Goal: Task Accomplishment & Management: Use online tool/utility

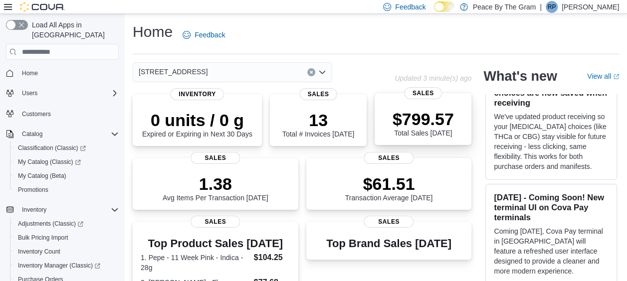
click at [436, 119] on p "$799.57" at bounding box center [422, 119] width 61 height 20
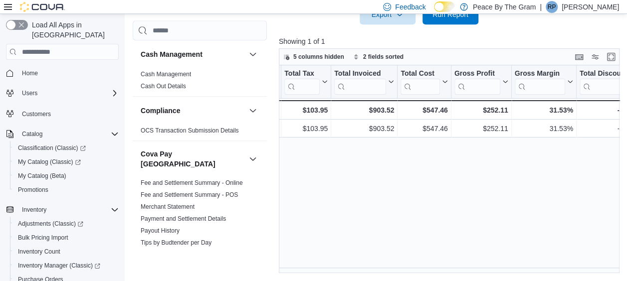
scroll to position [0, 319]
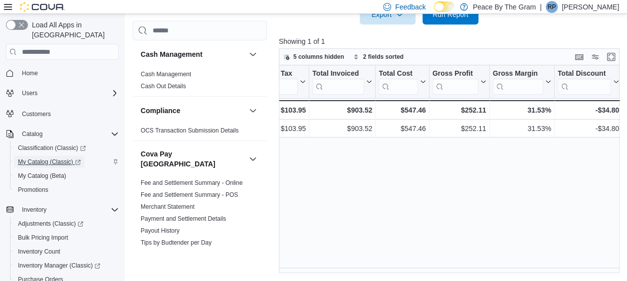
click at [41, 158] on span "My Catalog (Classic)" at bounding box center [49, 162] width 63 height 8
click at [35, 69] on span "Home" at bounding box center [30, 73] width 16 height 8
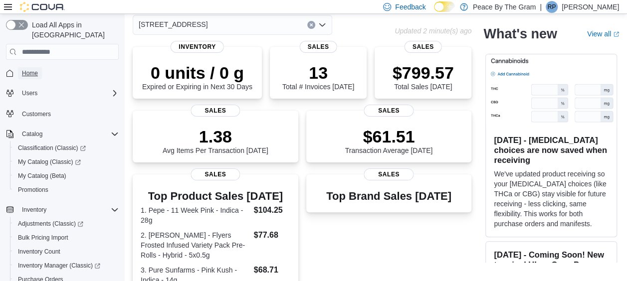
scroll to position [43, 0]
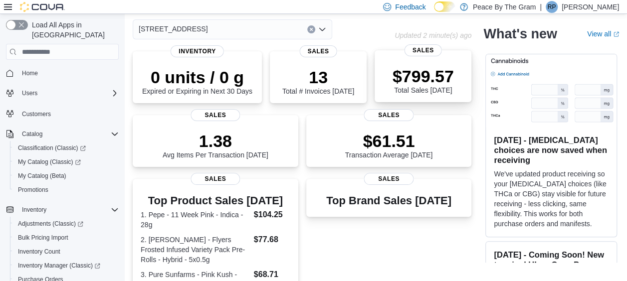
click at [416, 69] on p "$799.57" at bounding box center [422, 76] width 61 height 20
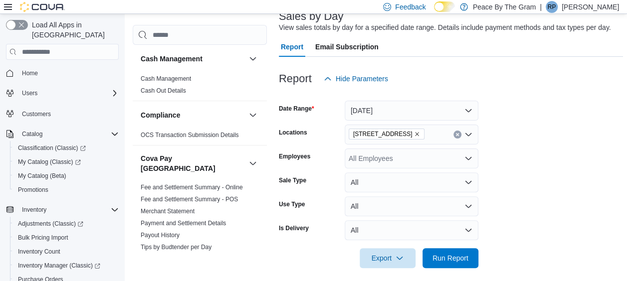
scroll to position [73, 0]
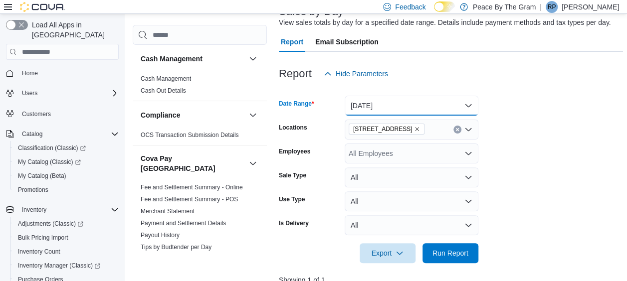
click at [470, 107] on button "Today" at bounding box center [411, 106] width 134 height 20
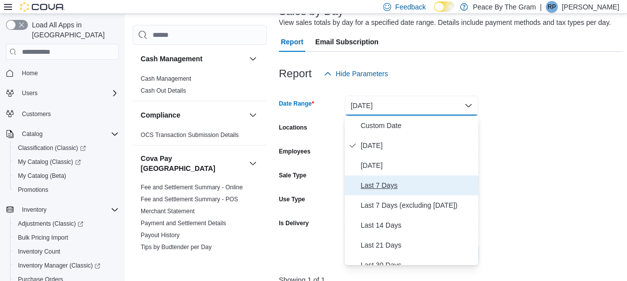
click at [387, 183] on span "Last 7 Days" at bounding box center [417, 185] width 114 height 12
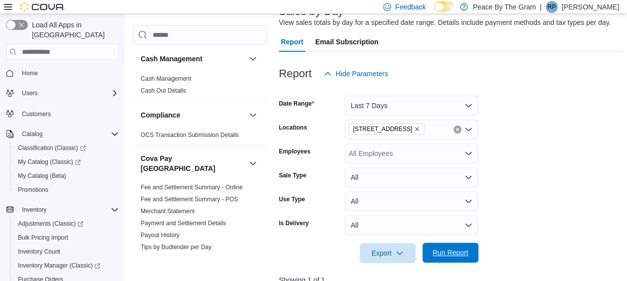
click at [449, 250] on span "Run Report" at bounding box center [450, 253] width 36 height 10
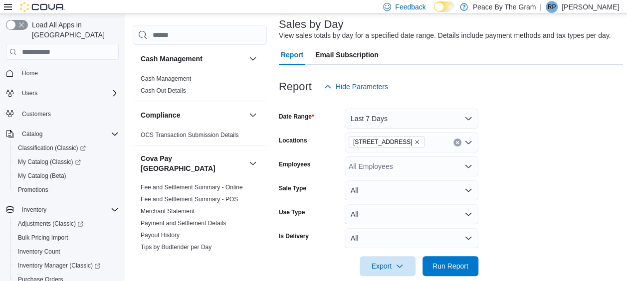
scroll to position [112, 0]
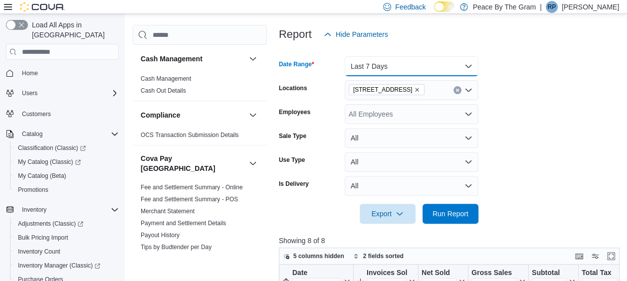
click at [469, 66] on button "Last 7 Days" at bounding box center [411, 66] width 134 height 20
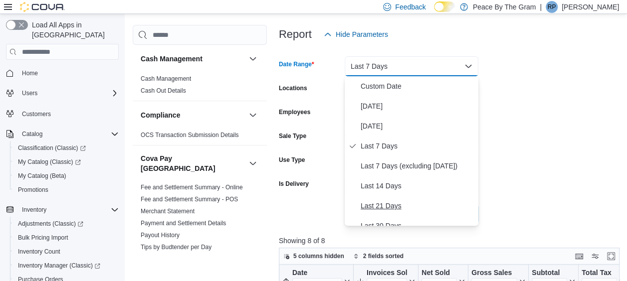
scroll to position [150, 0]
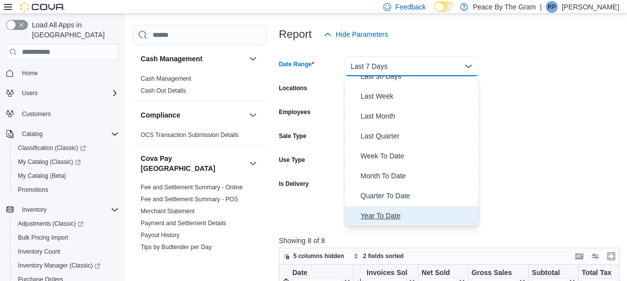
click at [389, 212] on span "Year To Date" at bounding box center [417, 216] width 114 height 12
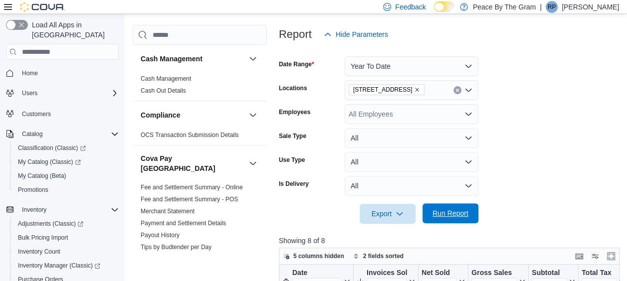
click at [442, 209] on span "Run Report" at bounding box center [450, 213] width 36 height 10
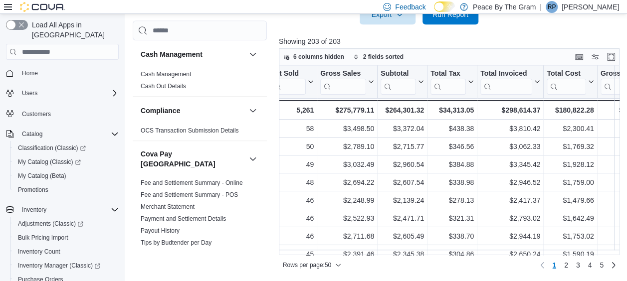
scroll to position [0, 199]
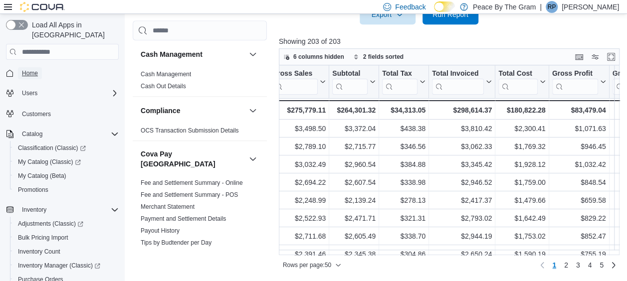
click at [31, 69] on span "Home" at bounding box center [30, 73] width 16 height 8
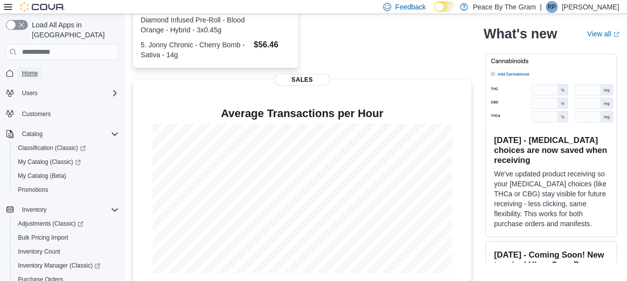
scroll to position [342, 0]
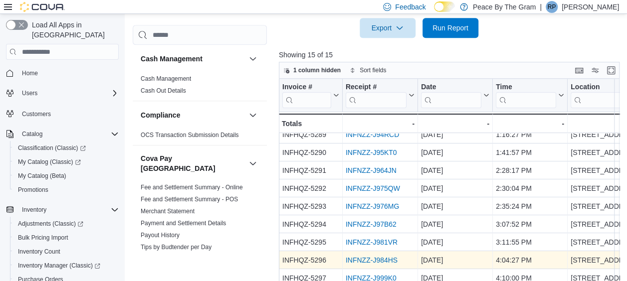
scroll to position [356, 0]
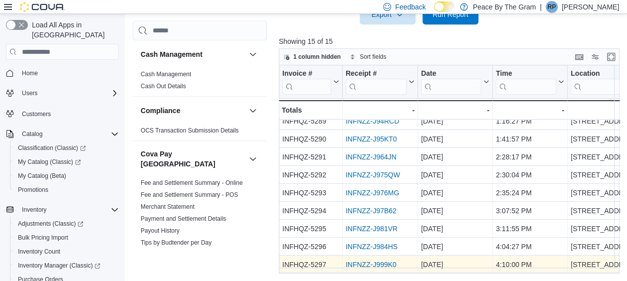
click at [367, 261] on link "INFNZZ-J999K0" at bounding box center [370, 265] width 51 height 8
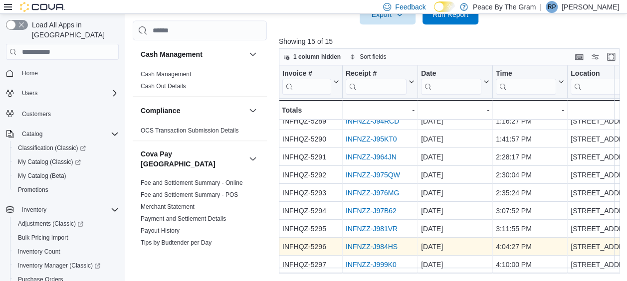
click at [357, 243] on link "INFNZZ-J984HS" at bounding box center [371, 247] width 52 height 8
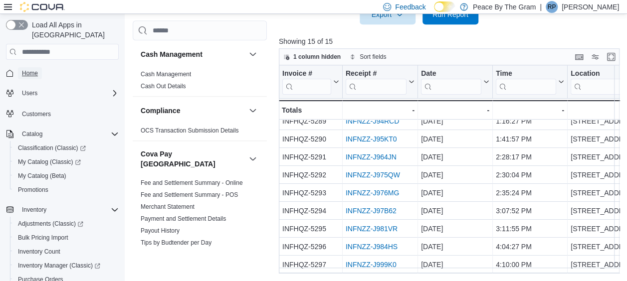
click at [29, 69] on span "Home" at bounding box center [30, 73] width 16 height 8
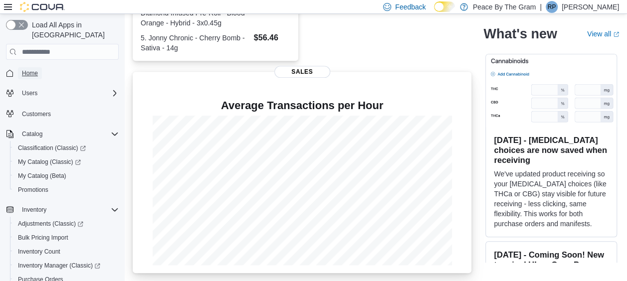
scroll to position [342, 0]
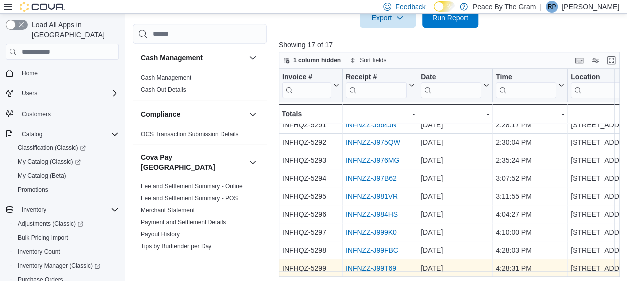
scroll to position [356, 0]
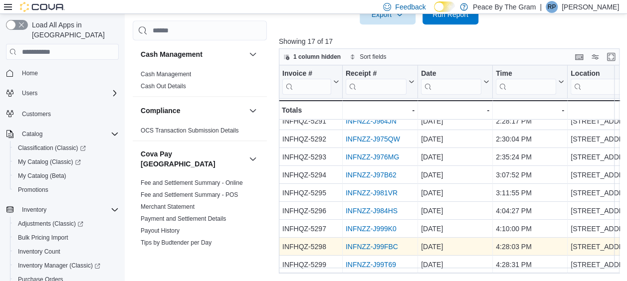
click at [373, 243] on link "INFNZZ-J99FBC" at bounding box center [371, 247] width 52 height 8
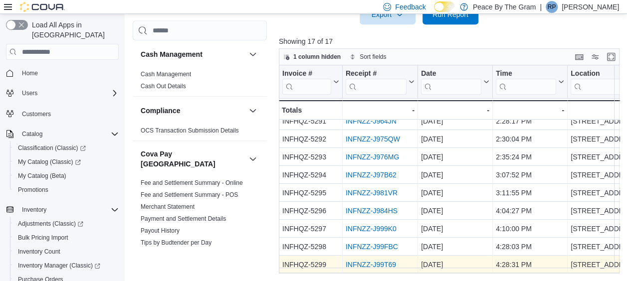
click at [375, 261] on link "INFNZZ-J99T69" at bounding box center [370, 265] width 50 height 8
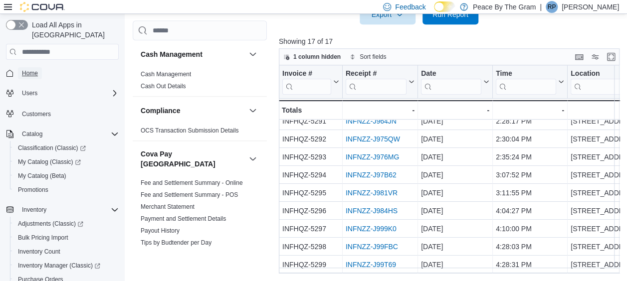
click at [27, 69] on span "Home" at bounding box center [30, 73] width 16 height 8
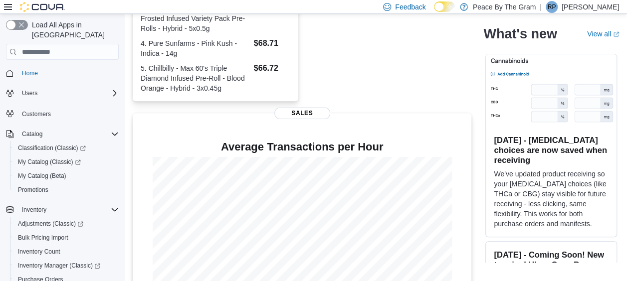
scroll to position [342, 0]
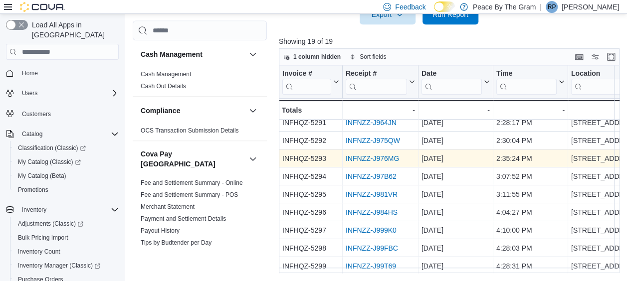
scroll to position [192, 0]
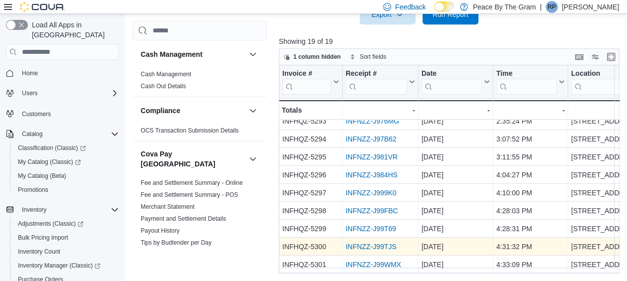
click at [369, 243] on link "INFNZZ-J99TJS" at bounding box center [370, 247] width 51 height 8
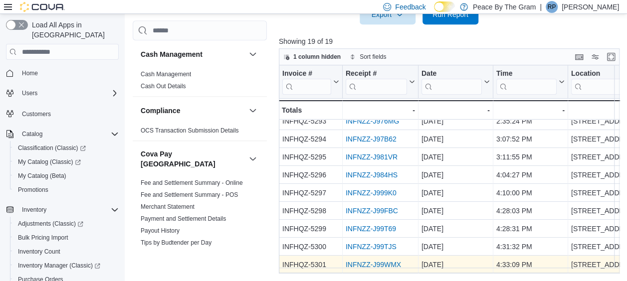
click at [369, 261] on link "INFNZZ-J99WMX" at bounding box center [372, 265] width 55 height 8
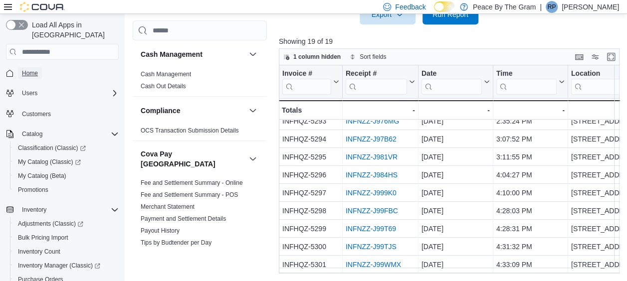
click at [28, 69] on span "Home" at bounding box center [30, 73] width 16 height 8
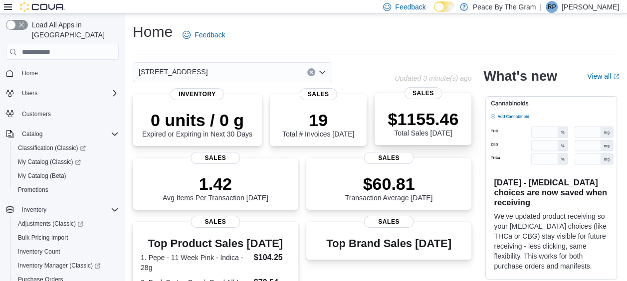
click at [423, 118] on p "$1155.46" at bounding box center [422, 119] width 71 height 20
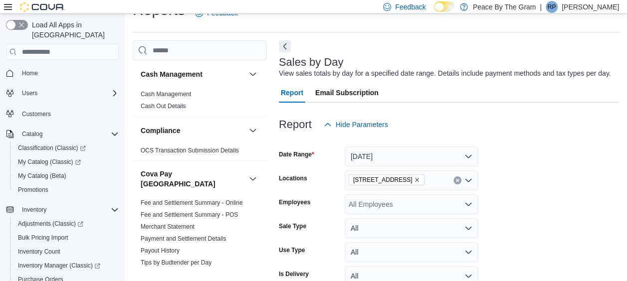
scroll to position [23, 0]
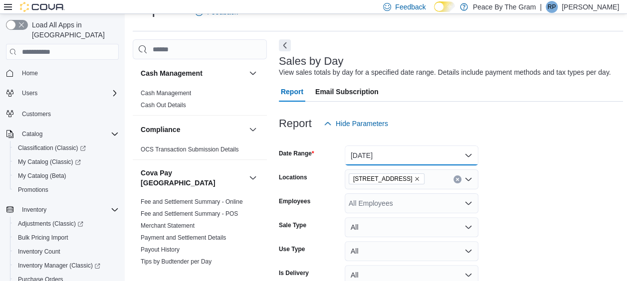
click at [473, 154] on button "[DATE]" at bounding box center [411, 156] width 134 height 20
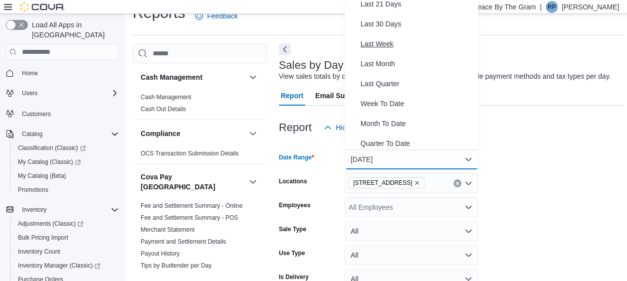
scroll to position [150, 0]
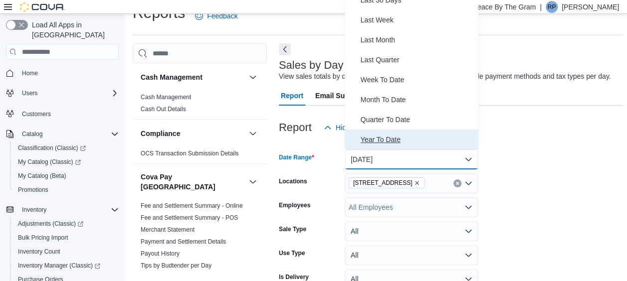
click at [385, 139] on span "Year To Date" at bounding box center [417, 140] width 114 height 12
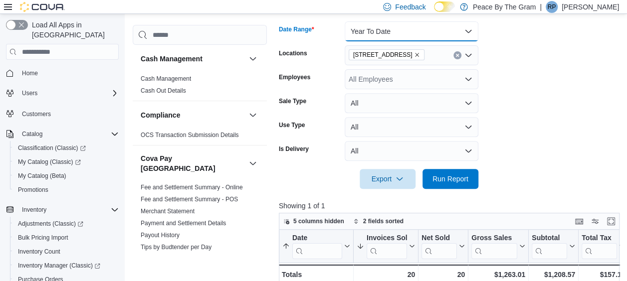
scroll to position [218, 0]
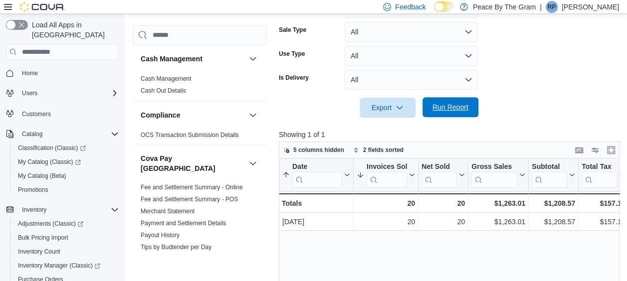
click at [448, 108] on span "Run Report" at bounding box center [450, 107] width 36 height 10
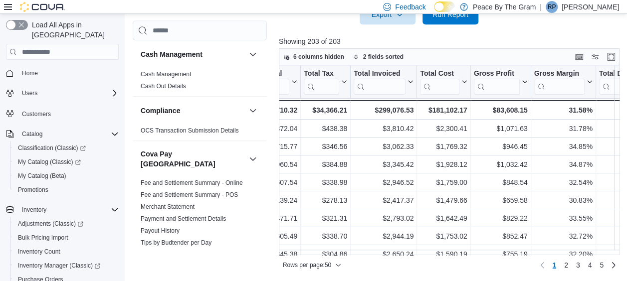
scroll to position [0, 299]
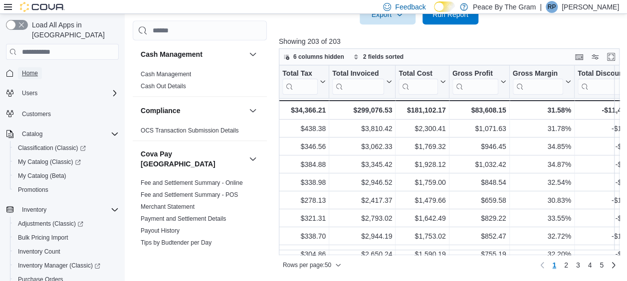
click at [32, 69] on span "Home" at bounding box center [30, 73] width 16 height 8
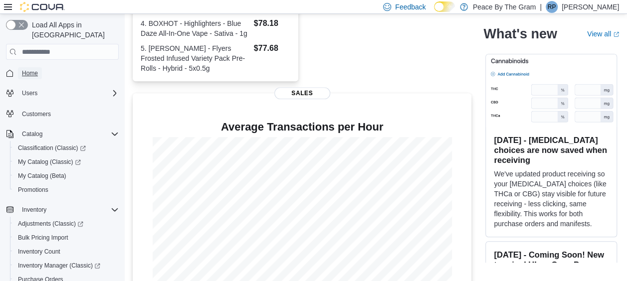
scroll to position [342, 0]
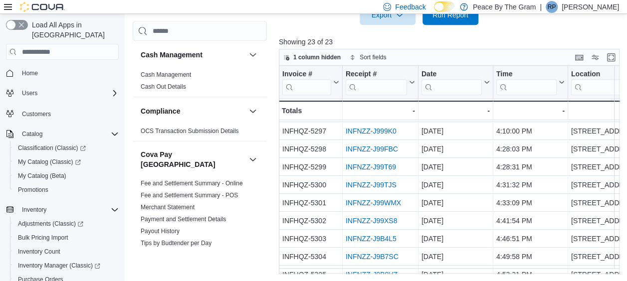
scroll to position [356, 0]
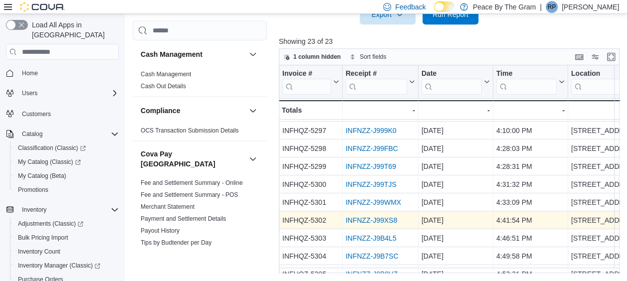
click at [357, 221] on link "INFNZZ-J99XS8" at bounding box center [370, 220] width 51 height 8
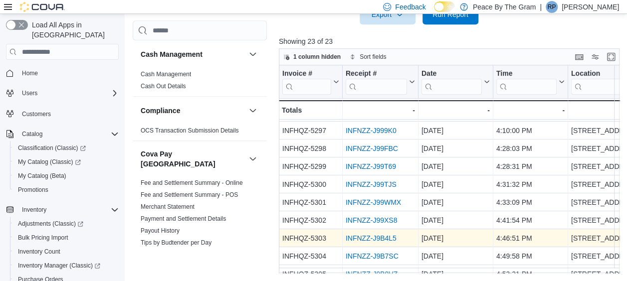
click at [371, 236] on link "INFNZZ-J9B4L5" at bounding box center [370, 238] width 51 height 8
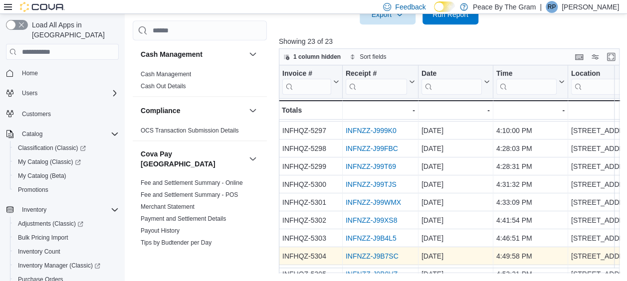
click at [364, 254] on link "INFNZZ-J9B7SC" at bounding box center [371, 256] width 53 height 8
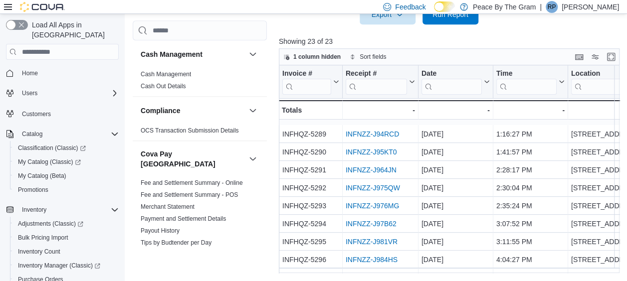
scroll to position [100, 0]
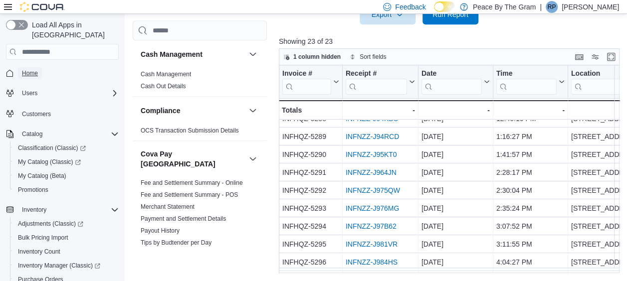
click at [30, 69] on span "Home" at bounding box center [30, 73] width 16 height 8
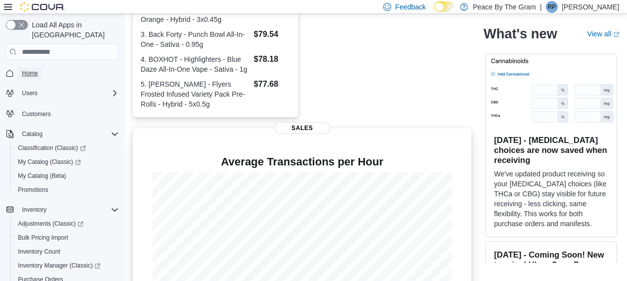
scroll to position [342, 0]
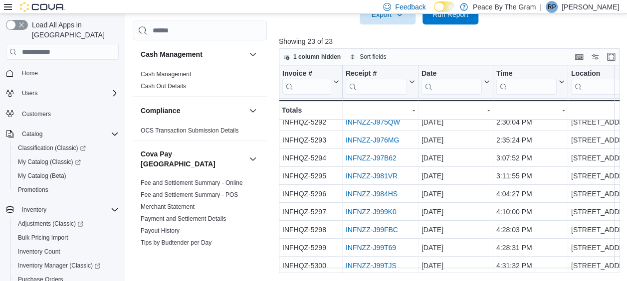
scroll to position [264, 0]
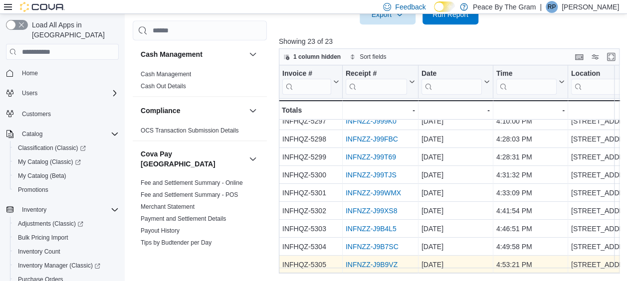
click at [378, 261] on link "INFNZZ-J9B9VZ" at bounding box center [371, 265] width 52 height 8
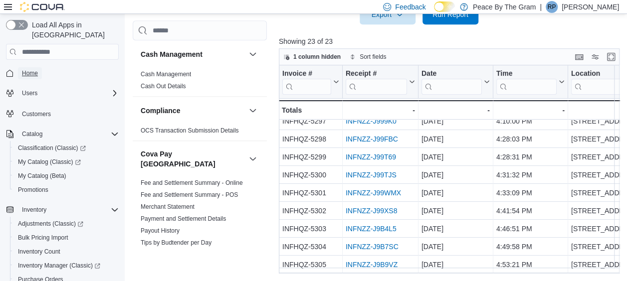
click at [35, 69] on span "Home" at bounding box center [30, 73] width 16 height 8
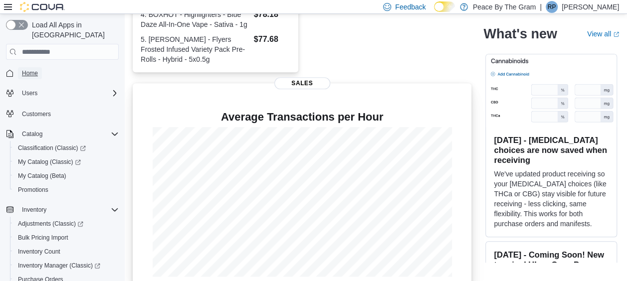
scroll to position [342, 0]
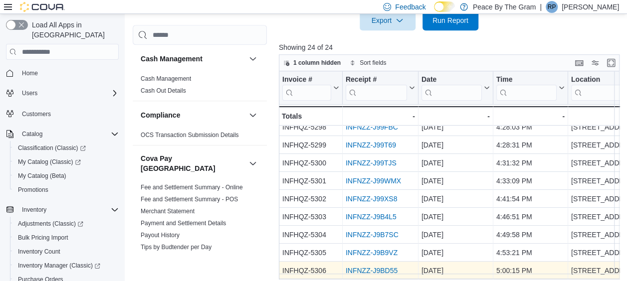
scroll to position [356, 0]
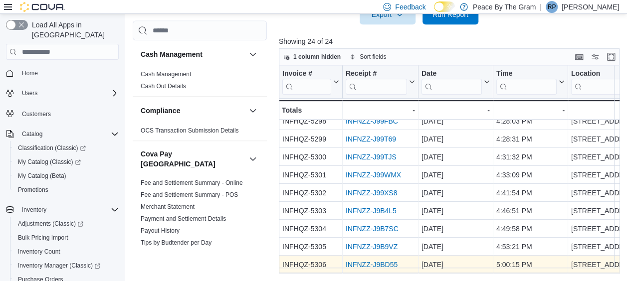
click at [382, 261] on link "INFNZZ-J9BD55" at bounding box center [371, 265] width 52 height 8
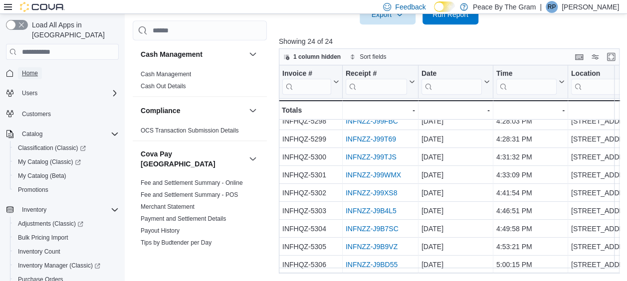
click at [38, 67] on link "Home" at bounding box center [30, 73] width 24 height 12
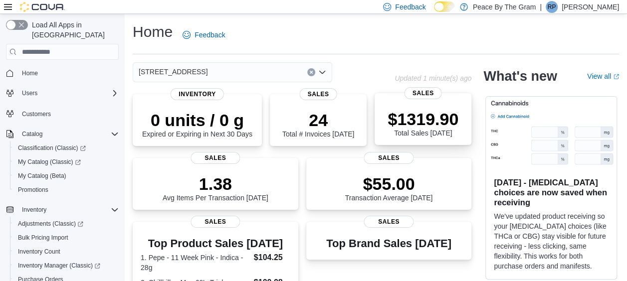
click at [440, 120] on p "$1319.90" at bounding box center [422, 119] width 71 height 20
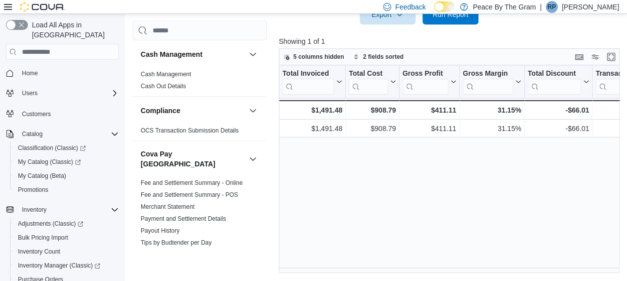
scroll to position [0, 359]
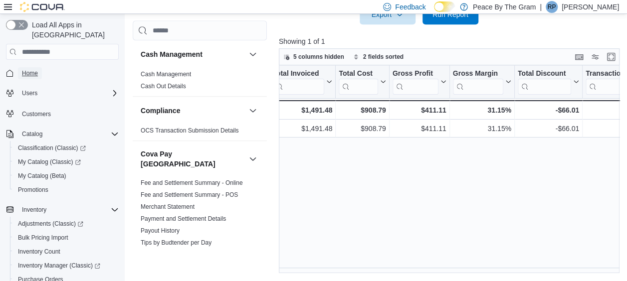
click at [29, 69] on span "Home" at bounding box center [30, 73] width 16 height 8
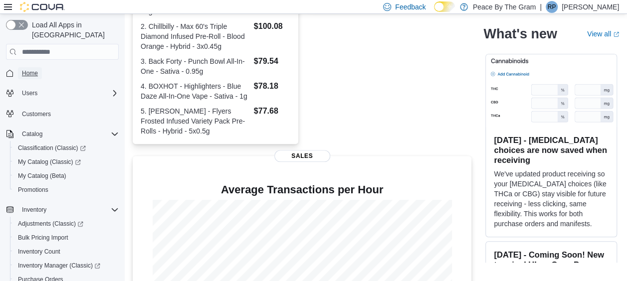
scroll to position [342, 0]
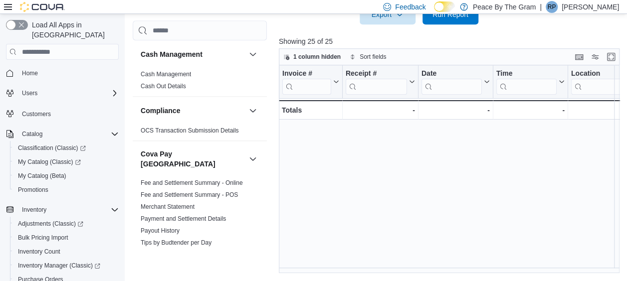
scroll to position [300, 0]
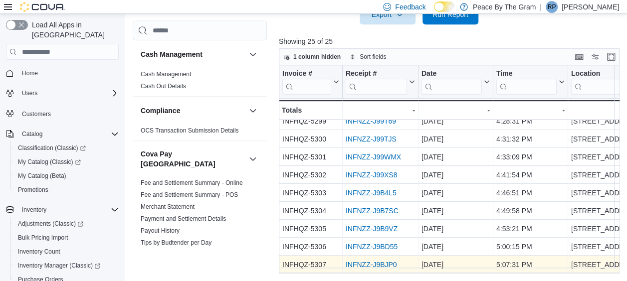
click at [377, 261] on link "INFNZZ-J9BJP0" at bounding box center [370, 265] width 51 height 8
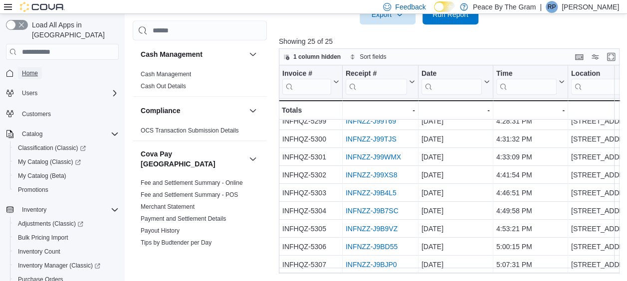
click at [34, 69] on span "Home" at bounding box center [30, 73] width 16 height 8
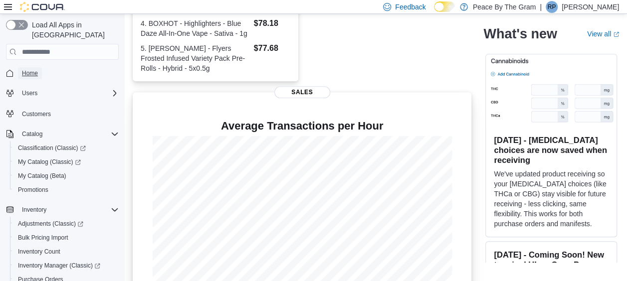
scroll to position [342, 0]
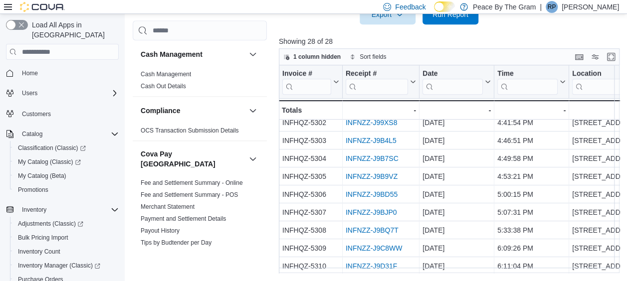
scroll to position [353, 0]
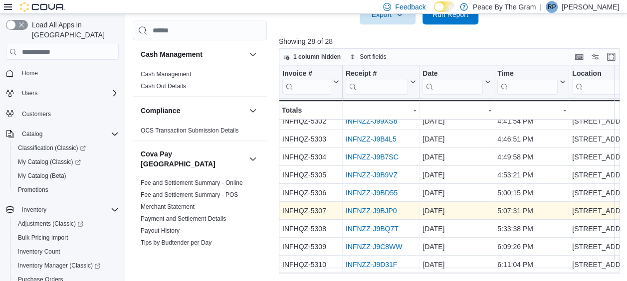
click at [363, 207] on link "INFNZZ-J9BJP0" at bounding box center [370, 211] width 51 height 8
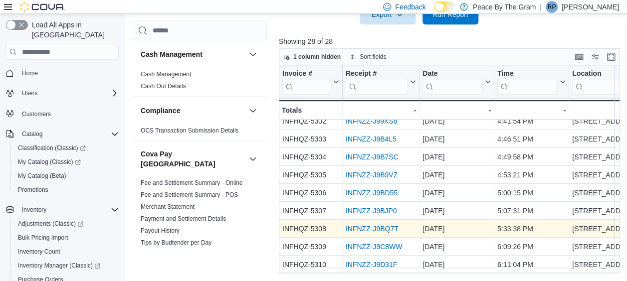
click at [367, 225] on link "INFNZZ-J9BQ7T" at bounding box center [371, 229] width 53 height 8
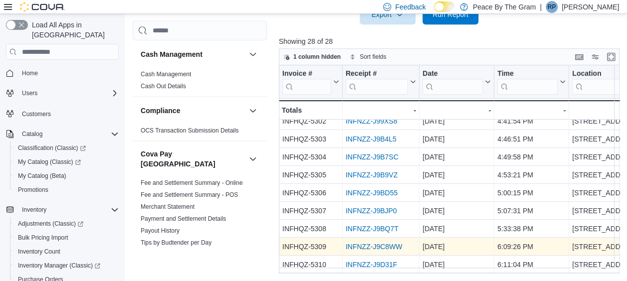
click at [370, 243] on link "INFNZZ-J9C8WW" at bounding box center [373, 247] width 57 height 8
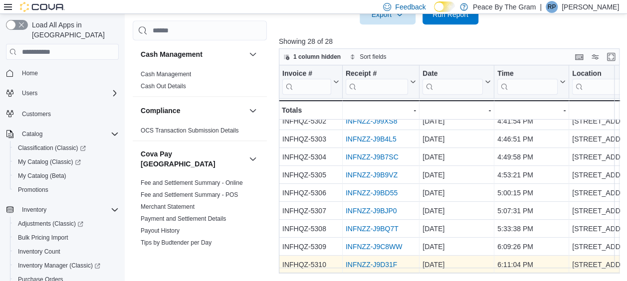
click at [373, 261] on link "INFNZZ-J9D31F" at bounding box center [370, 265] width 51 height 8
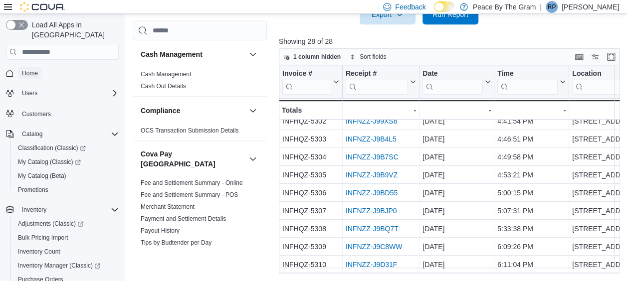
click at [28, 69] on span "Home" at bounding box center [30, 73] width 16 height 8
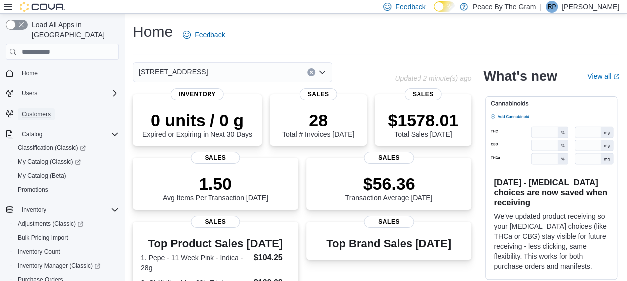
click at [39, 110] on span "Customers" at bounding box center [36, 114] width 29 height 8
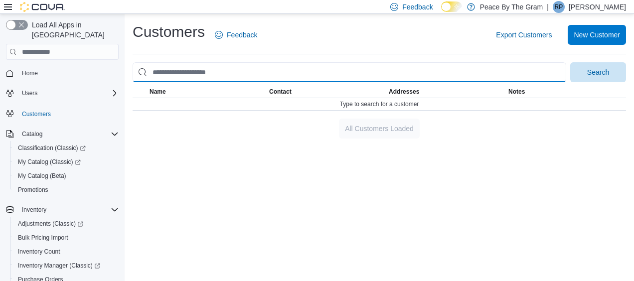
click at [211, 73] on input "search" at bounding box center [350, 72] width 434 height 20
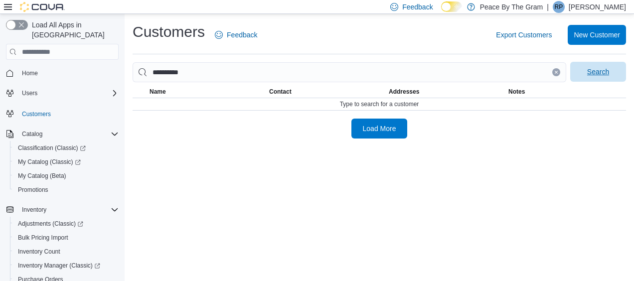
click at [589, 73] on span "Search" at bounding box center [598, 72] width 22 height 10
click at [370, 129] on span "Load More" at bounding box center [379, 128] width 33 height 10
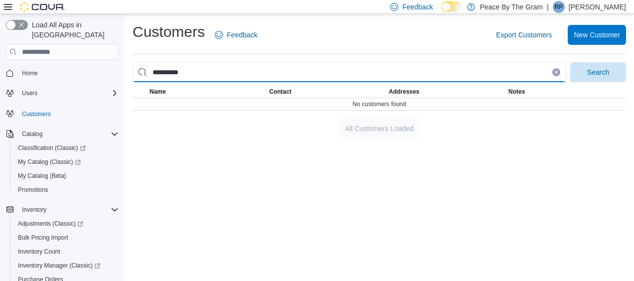
click at [192, 74] on input "**********" at bounding box center [350, 72] width 434 height 20
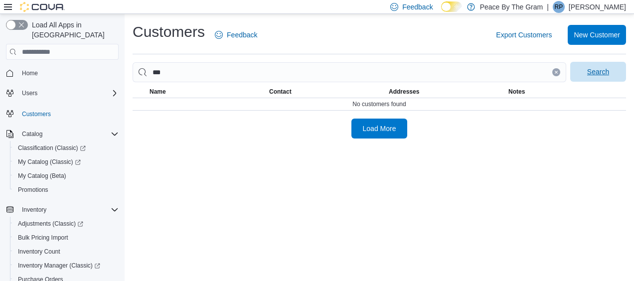
click at [596, 75] on span "Search" at bounding box center [598, 72] width 22 height 10
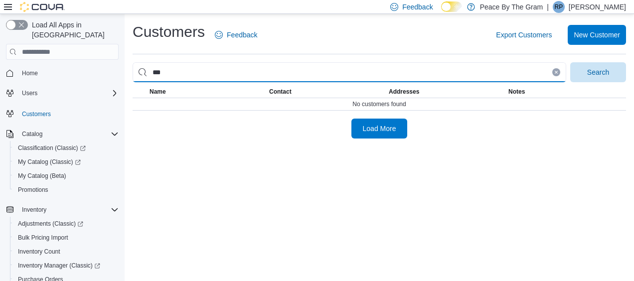
click at [186, 72] on input "**" at bounding box center [350, 72] width 434 height 20
type input "**********"
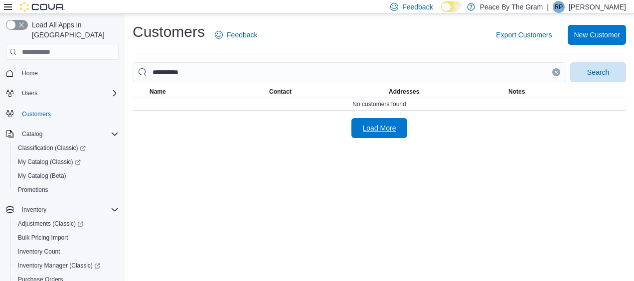
click at [381, 127] on span "Load More" at bounding box center [379, 128] width 33 height 10
click at [554, 71] on icon "Clear input" at bounding box center [556, 72] width 4 height 4
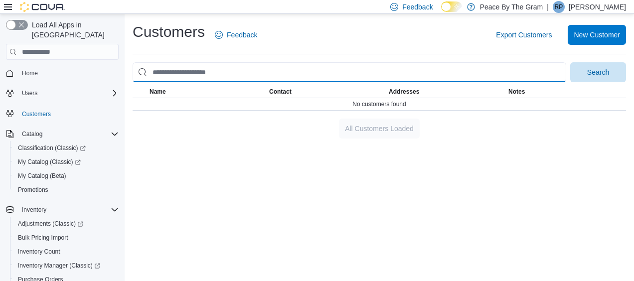
click at [176, 74] on input "search" at bounding box center [350, 72] width 434 height 20
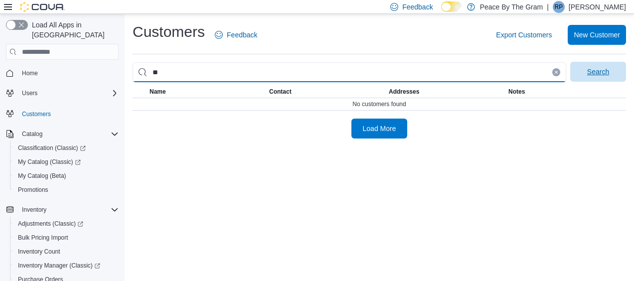
type input "**"
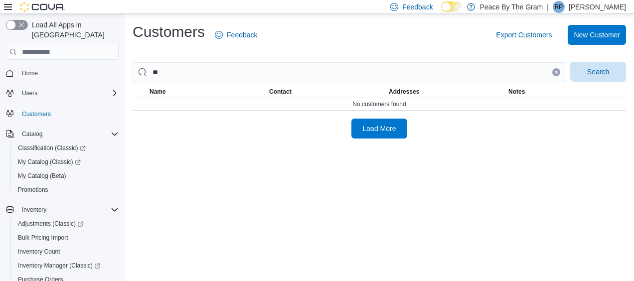
click at [594, 76] on span "Search" at bounding box center [598, 72] width 22 height 10
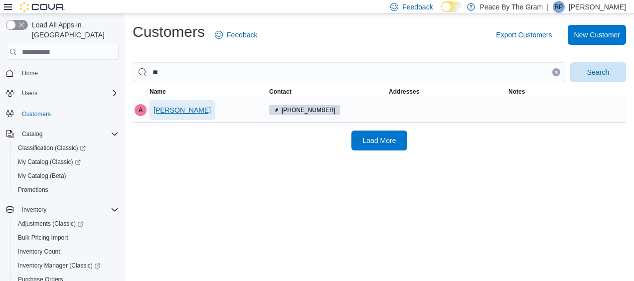
click at [159, 108] on span "Al Jaques" at bounding box center [182, 110] width 57 height 10
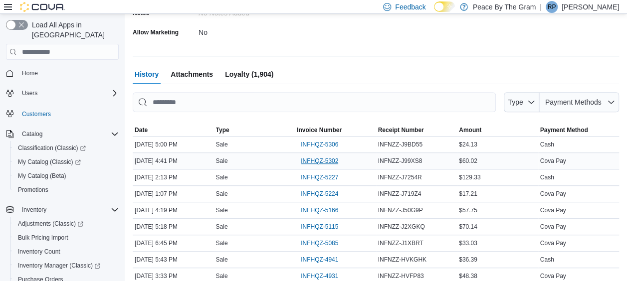
scroll to position [334, 0]
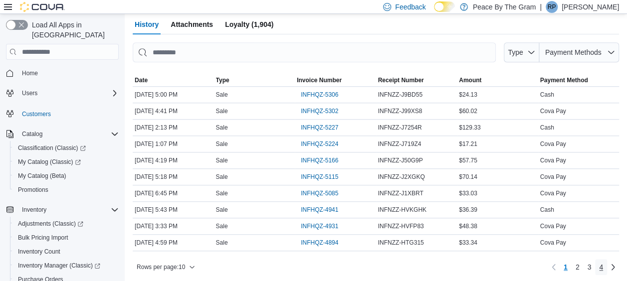
click at [607, 267] on link "4" at bounding box center [601, 267] width 12 height 16
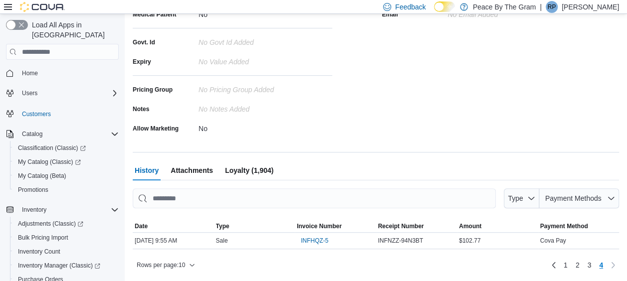
scroll to position [187, 0]
click at [316, 240] on span "INFHQZ-5" at bounding box center [314, 241] width 27 height 8
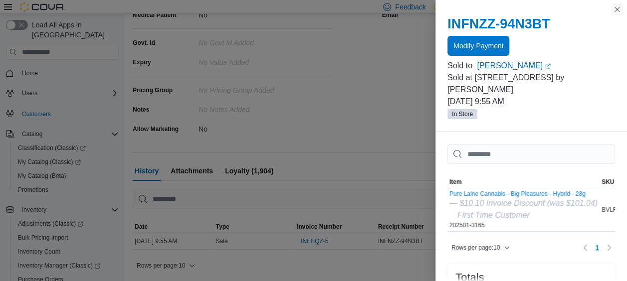
click at [617, 9] on button "Close this dialog" at bounding box center [617, 9] width 12 height 12
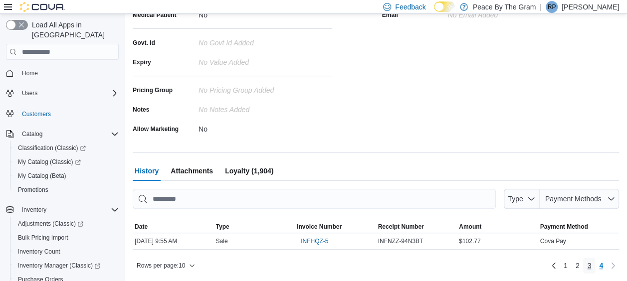
click at [591, 267] on span "3" at bounding box center [589, 266] width 4 height 10
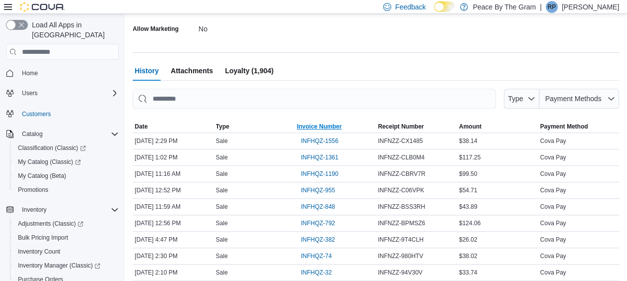
scroll to position [334, 0]
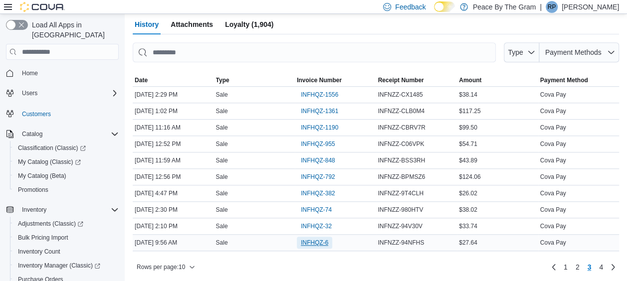
click at [315, 239] on span "INFHQZ-6" at bounding box center [314, 243] width 27 height 8
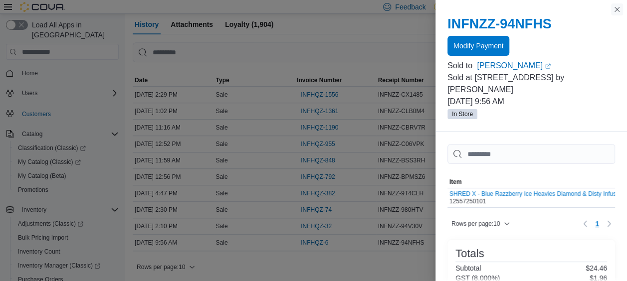
click at [616, 8] on button "Close this dialog" at bounding box center [617, 9] width 12 height 12
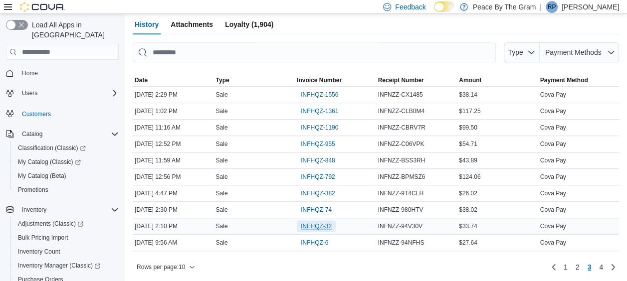
click at [312, 222] on span "INFHQZ-32" at bounding box center [316, 226] width 31 height 8
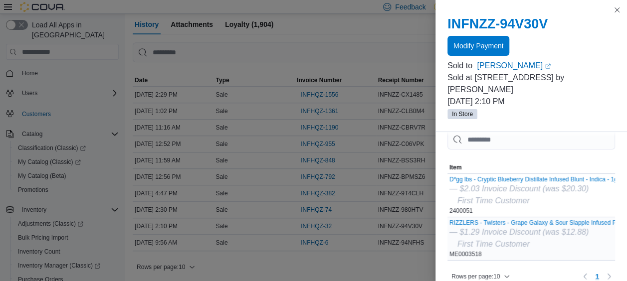
scroll to position [0, 0]
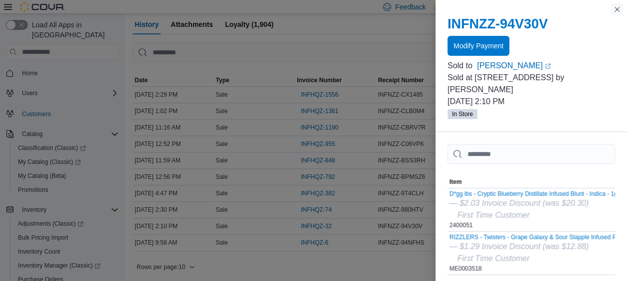
click at [617, 8] on button "Close this dialog" at bounding box center [617, 9] width 12 height 12
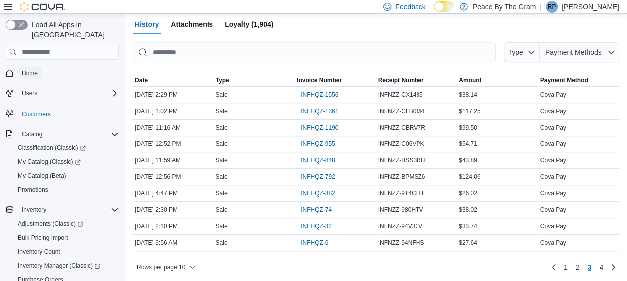
click at [29, 69] on span "Home" at bounding box center [30, 73] width 16 height 8
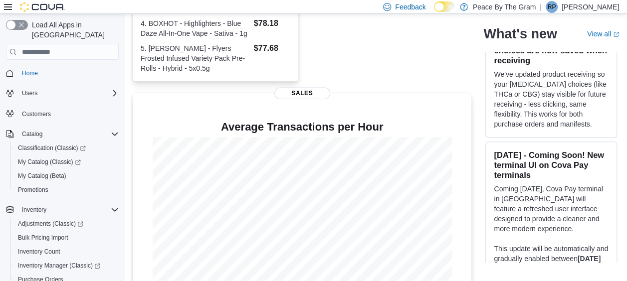
scroll to position [342, 0]
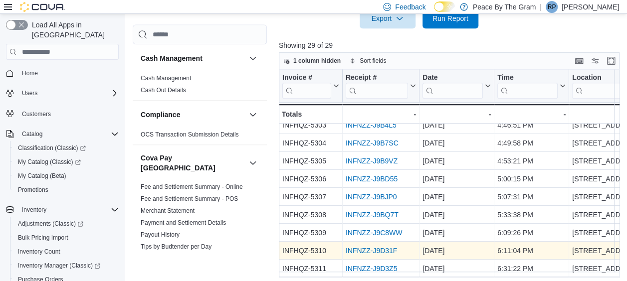
scroll to position [356, 0]
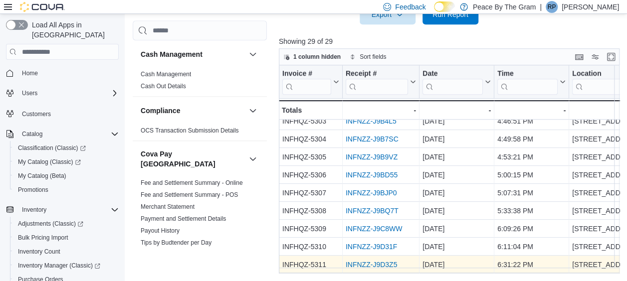
click at [369, 261] on link "INFNZZ-J9D3Z5" at bounding box center [370, 265] width 51 height 8
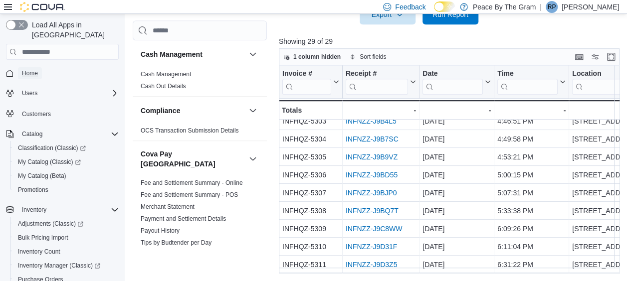
click at [30, 69] on span "Home" at bounding box center [30, 73] width 16 height 8
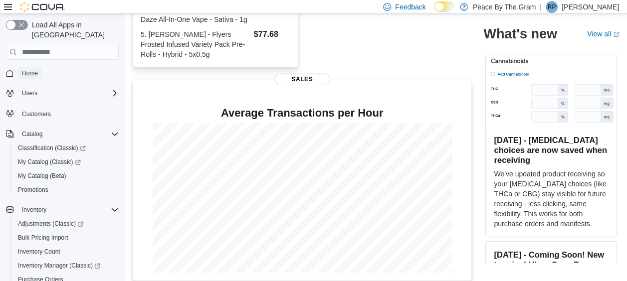
scroll to position [342, 0]
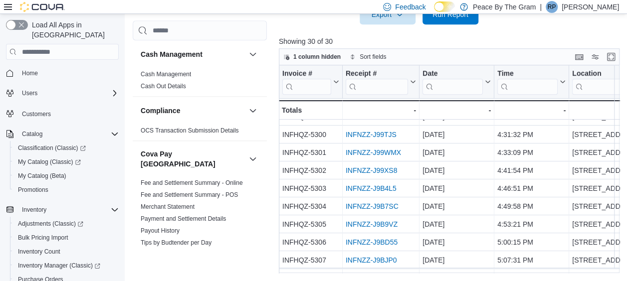
scroll to position [389, 0]
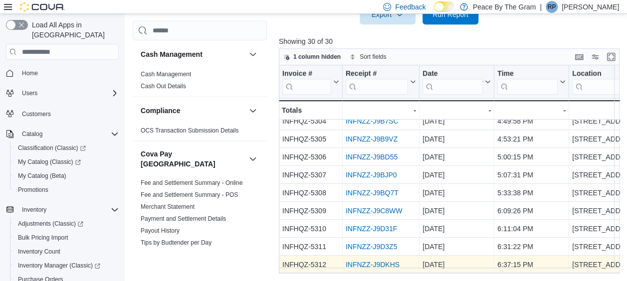
click at [367, 261] on link "INFNZZ-J9DKHS" at bounding box center [372, 265] width 54 height 8
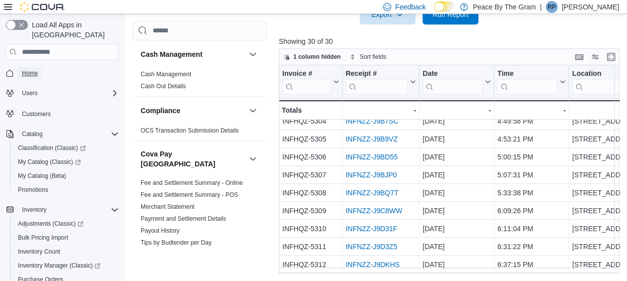
click at [28, 69] on span "Home" at bounding box center [30, 73] width 16 height 8
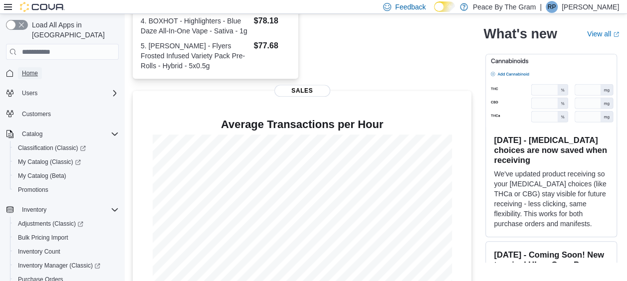
scroll to position [342, 0]
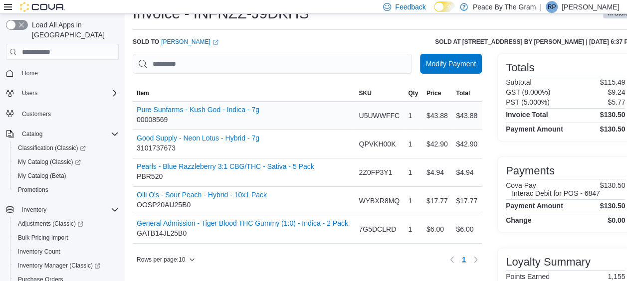
scroll to position [50, 0]
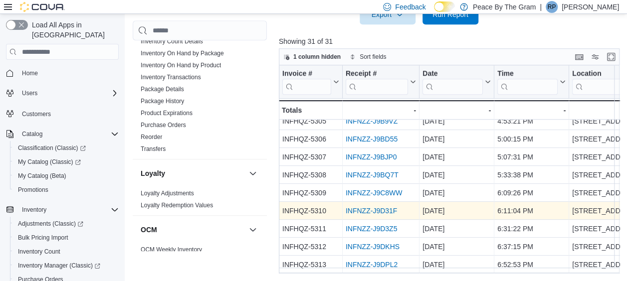
scroll to position [407, 0]
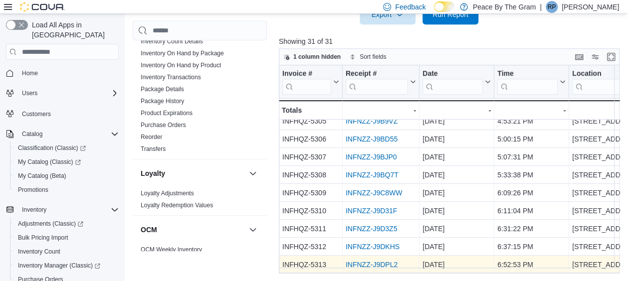
click at [365, 261] on link "INFNZZ-J9DPL2" at bounding box center [371, 265] width 52 height 8
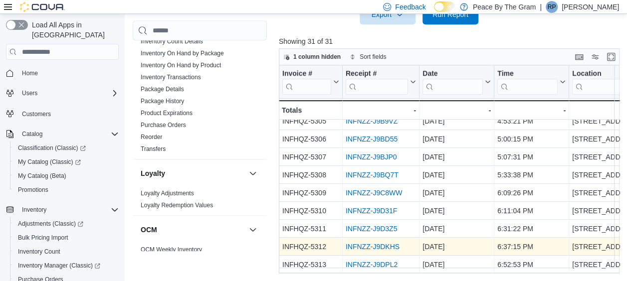
click at [376, 243] on link "INFNZZ-J9DKHS" at bounding box center [372, 247] width 54 height 8
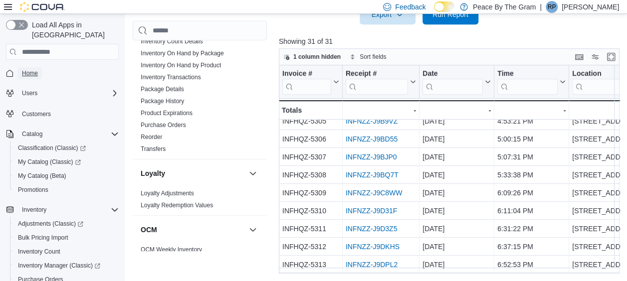
click at [35, 69] on span "Home" at bounding box center [30, 73] width 16 height 8
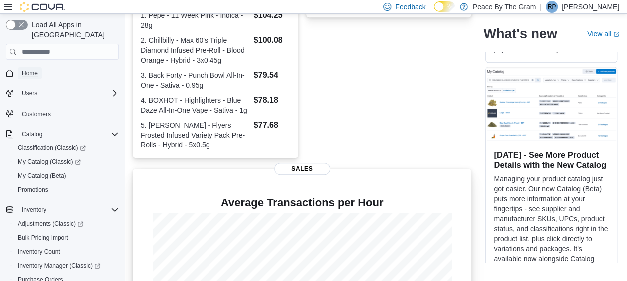
scroll to position [342, 0]
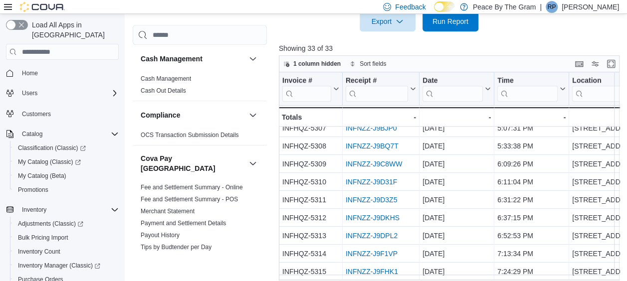
scroll to position [443, 0]
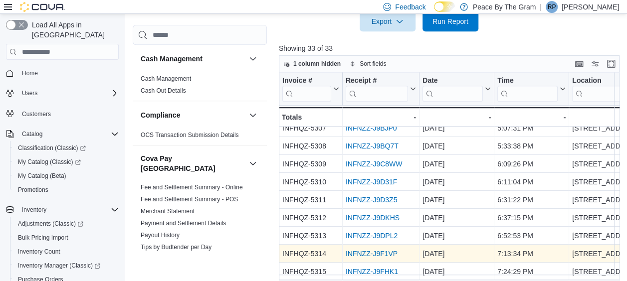
click at [358, 250] on link "INFNZZ-J9F1VP" at bounding box center [371, 254] width 52 height 8
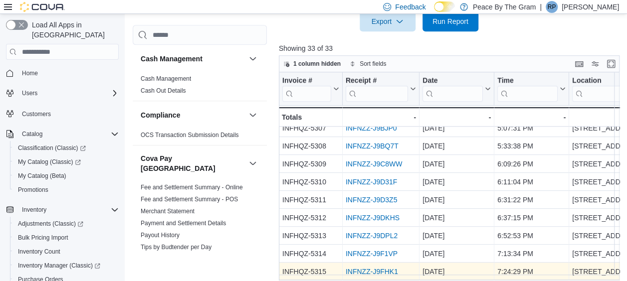
click at [376, 268] on link "INFNZZ-J9FHK1" at bounding box center [371, 272] width 52 height 8
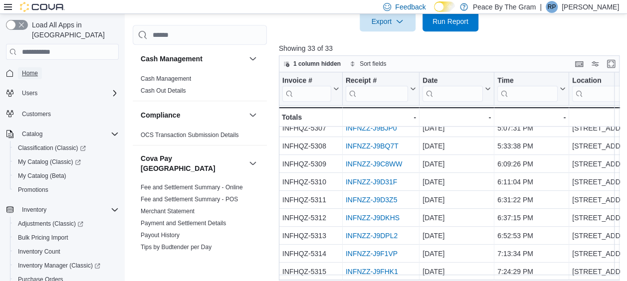
click at [30, 67] on span "Home" at bounding box center [30, 73] width 16 height 12
